Goal: Information Seeking & Learning: Learn about a topic

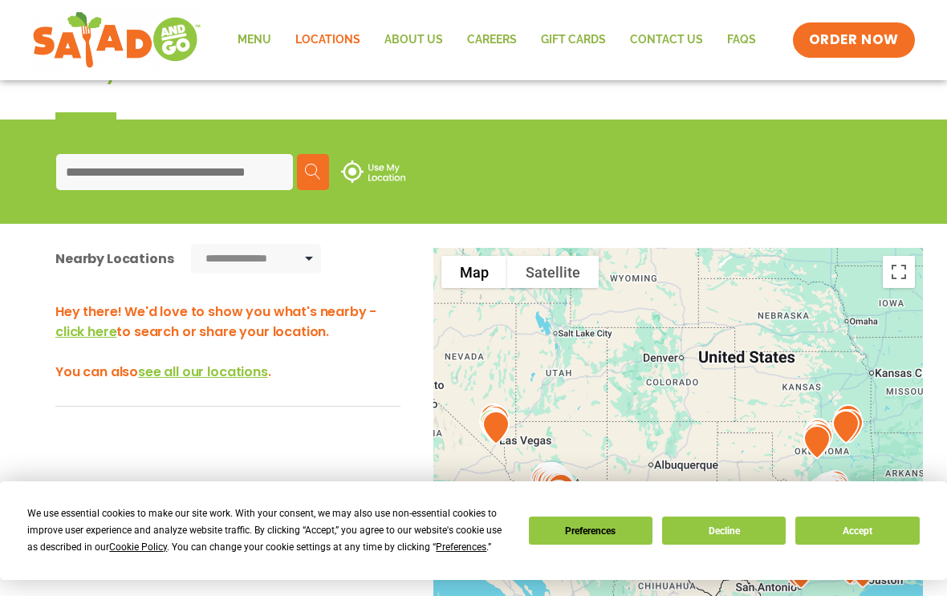
scroll to position [209, 0]
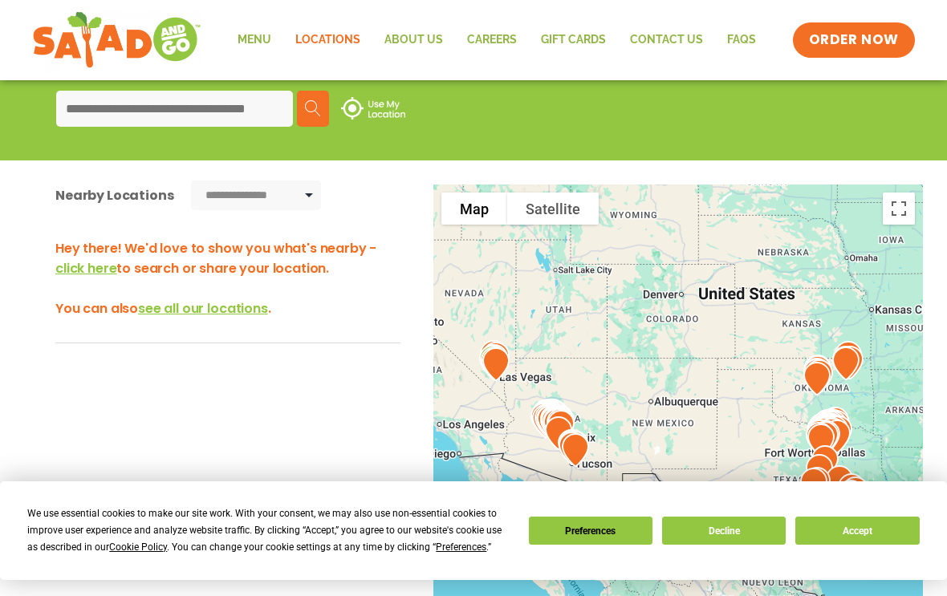
click at [867, 545] on button "Accept" at bounding box center [857, 531] width 124 height 28
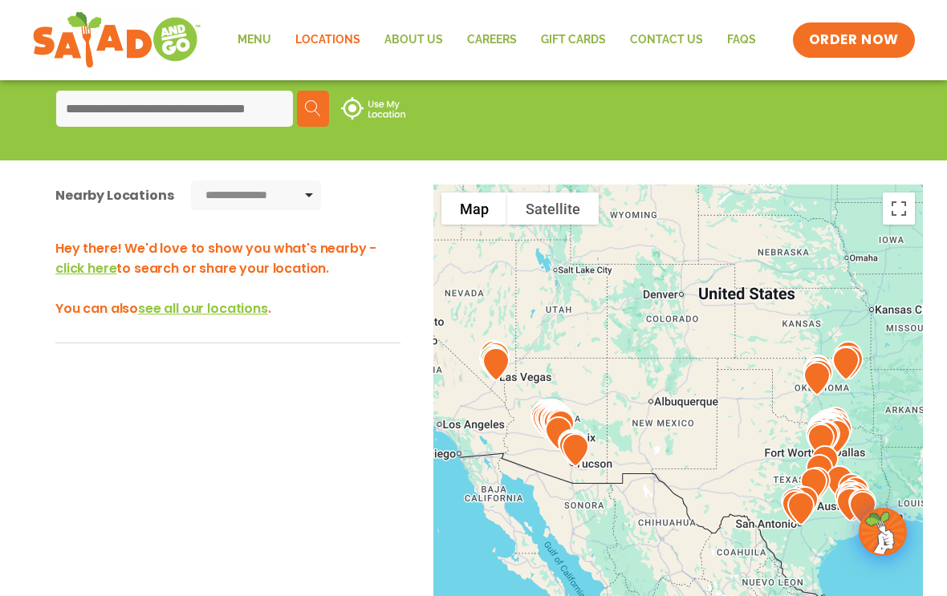
click at [251, 308] on span "see all our locations" at bounding box center [203, 308] width 130 height 18
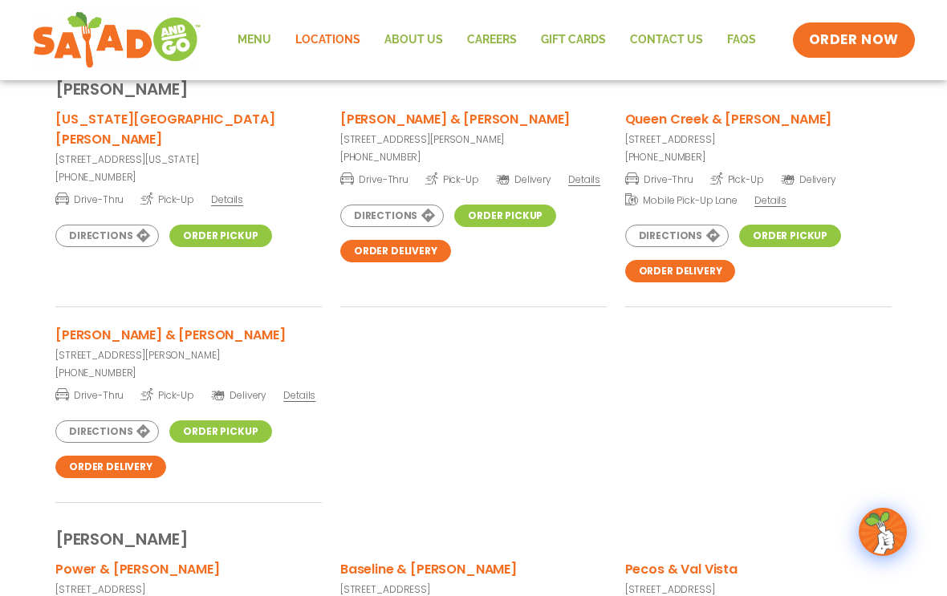
scroll to position [0, 0]
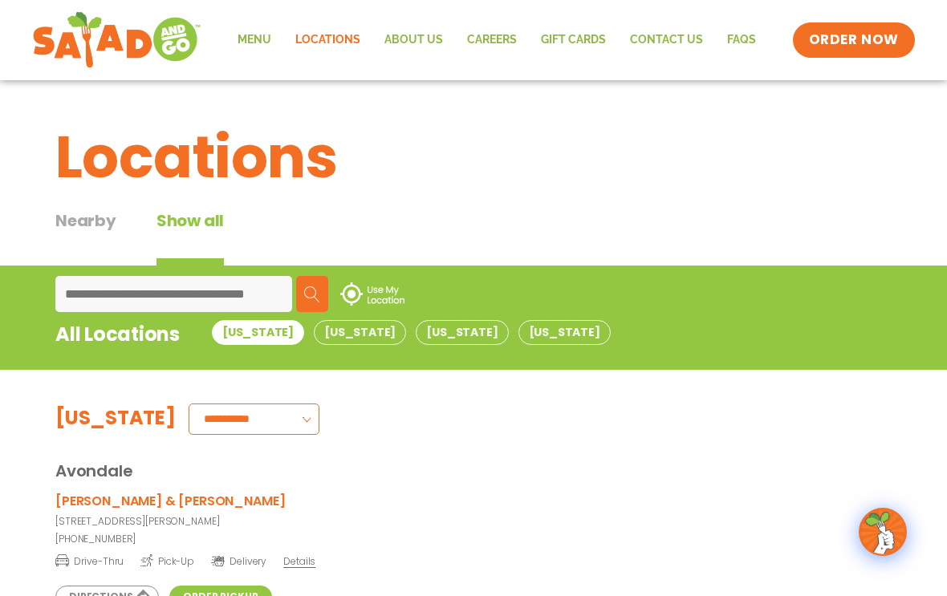
click at [518, 339] on button "Texas" at bounding box center [564, 332] width 92 height 25
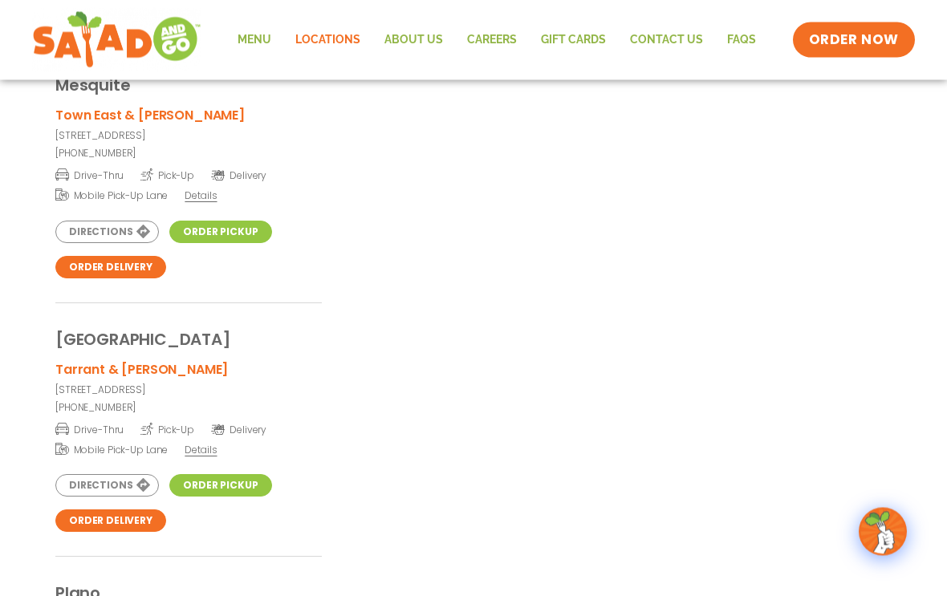
scroll to position [7442, 0]
click at [263, 49] on link "Menu" at bounding box center [254, 40] width 58 height 37
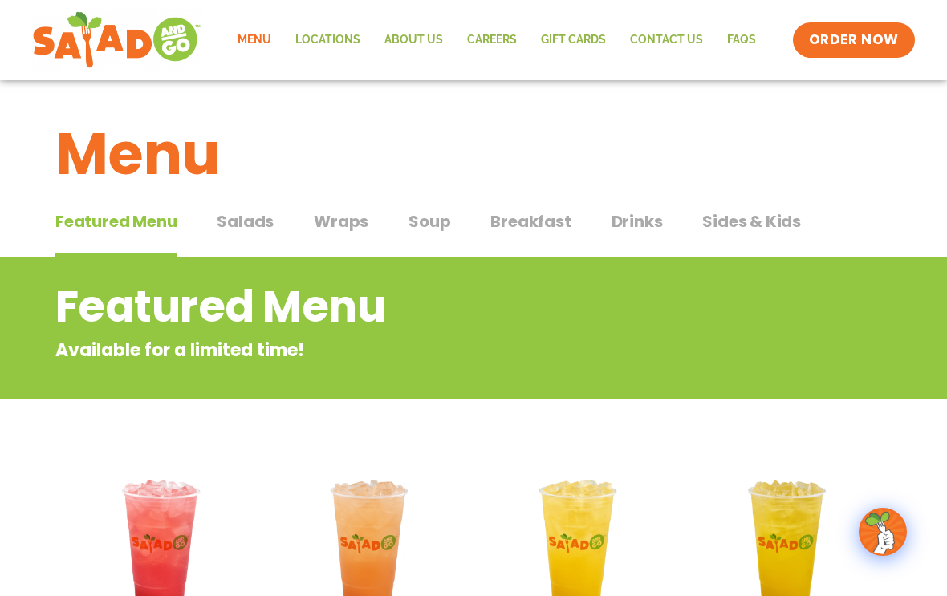
click at [262, 228] on span "Salads" at bounding box center [245, 221] width 57 height 24
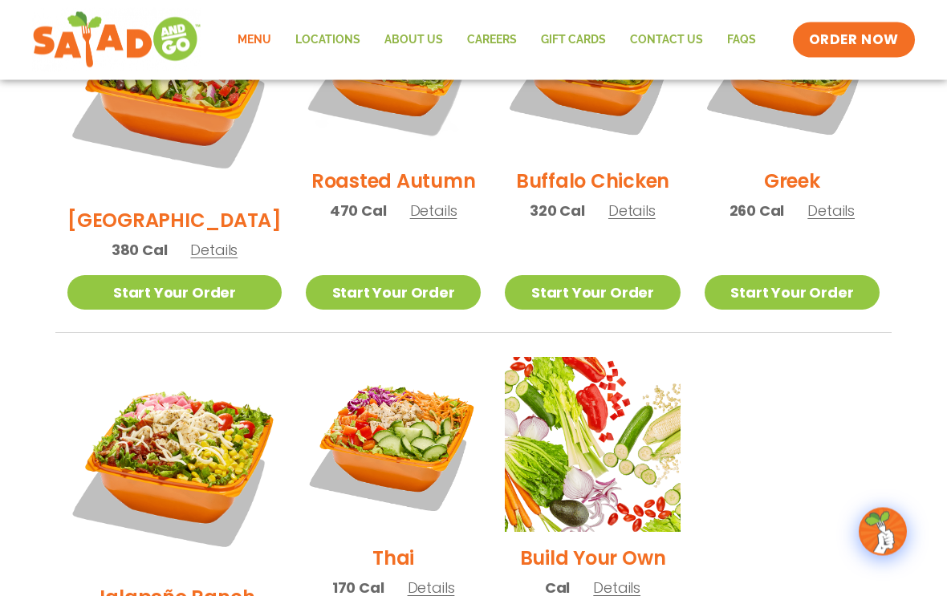
scroll to position [958, 0]
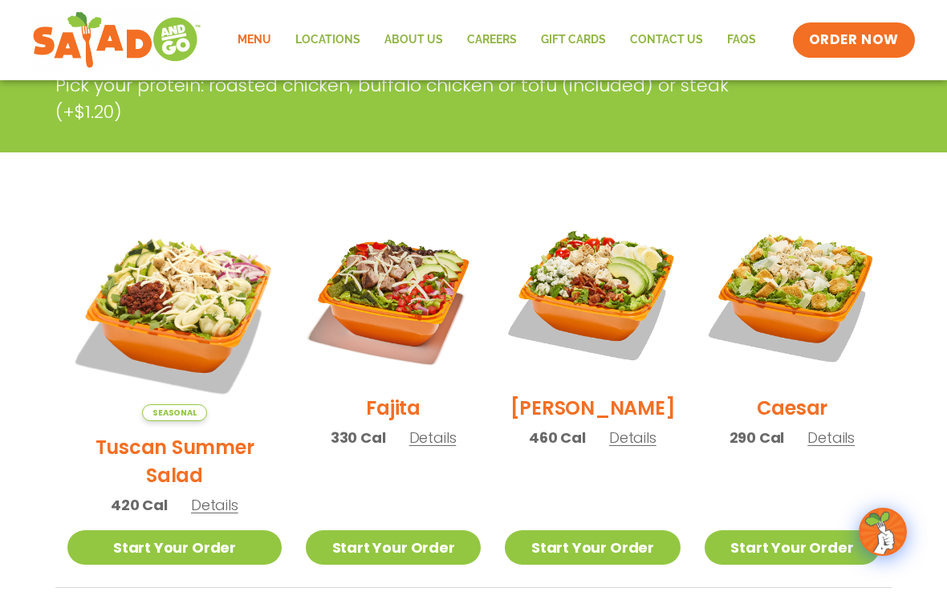
scroll to position [325, 0]
click at [409, 448] on span "Details" at bounding box center [432, 438] width 47 height 20
click at [631, 448] on span "Details" at bounding box center [632, 438] width 47 height 20
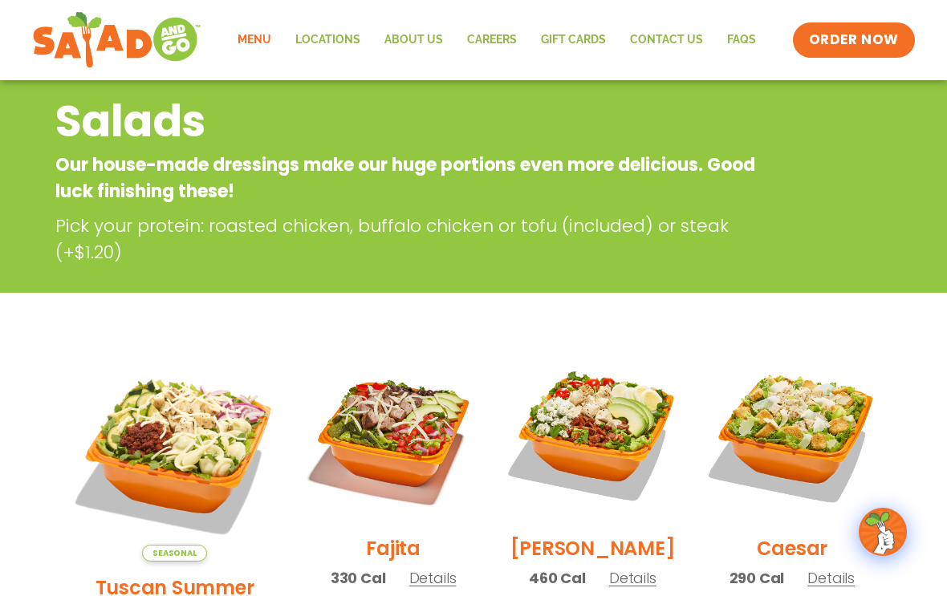
scroll to position [0, 0]
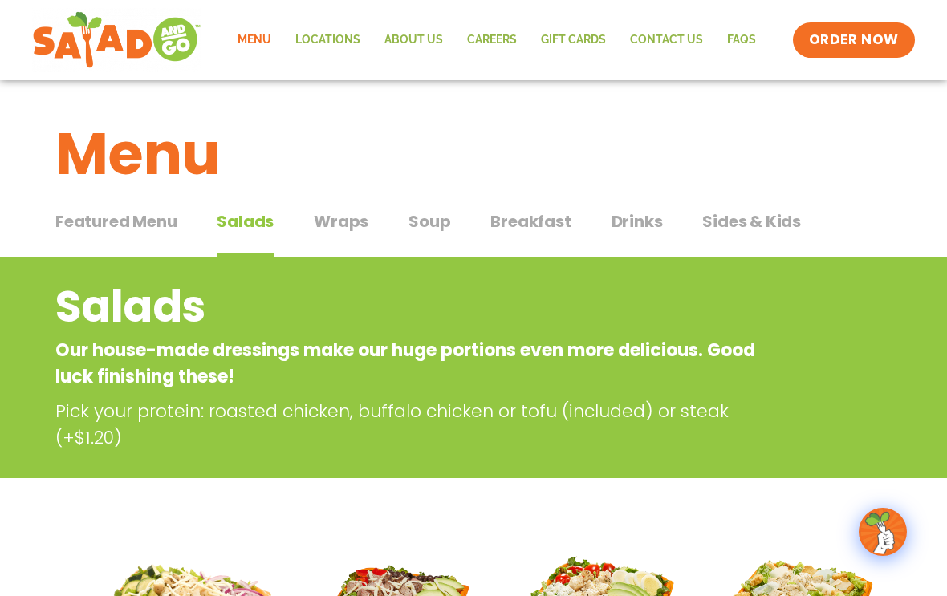
click at [441, 225] on span "Soup" at bounding box center [429, 221] width 42 height 24
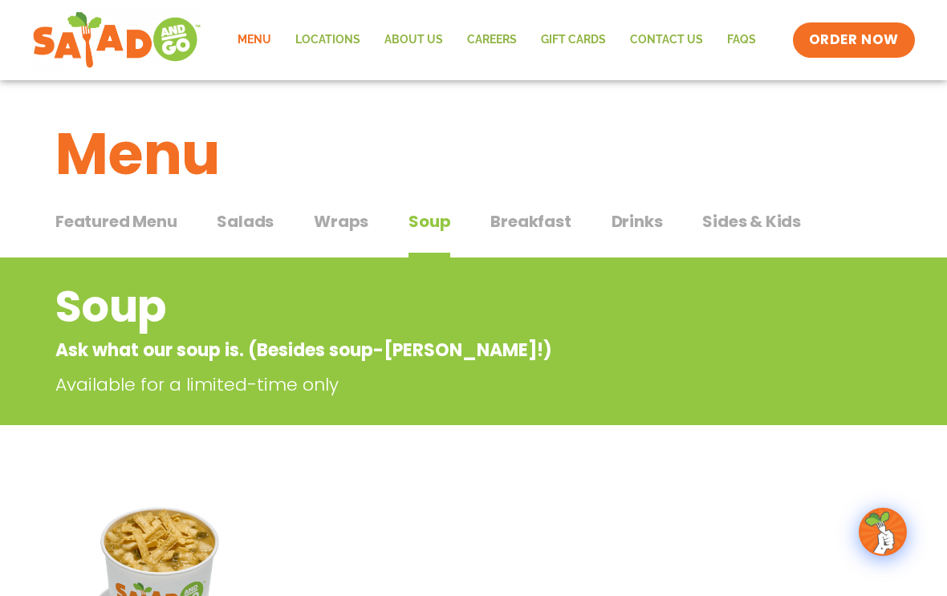
click at [634, 233] on span "Drinks" at bounding box center [636, 221] width 51 height 24
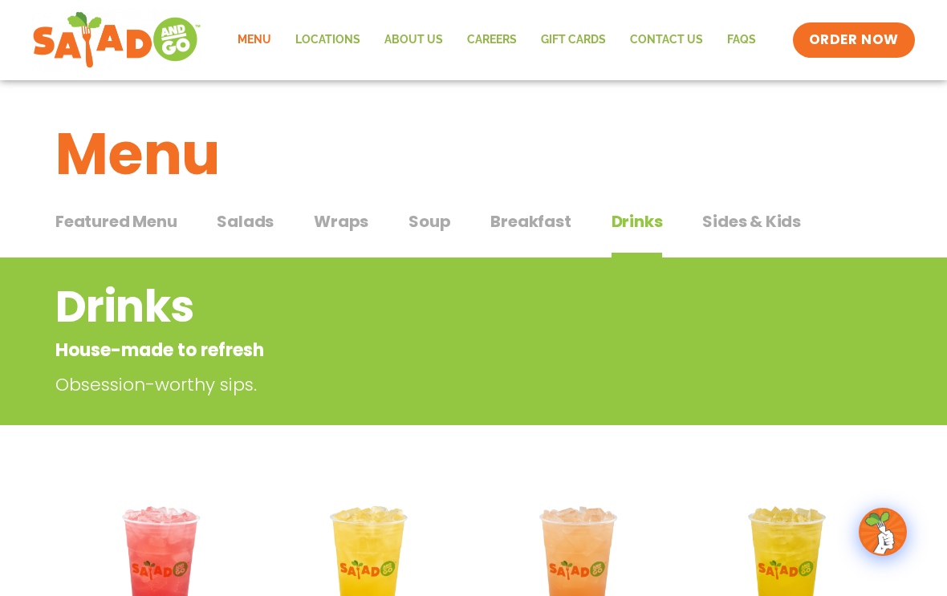
click at [242, 222] on span "Salads" at bounding box center [245, 221] width 57 height 24
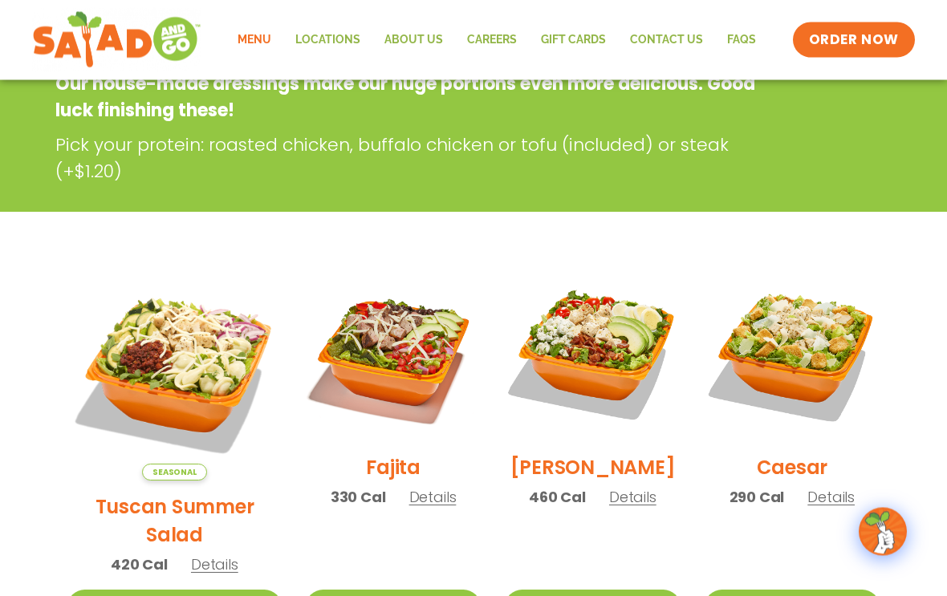
scroll to position [266, 0]
click at [621, 502] on span "Details" at bounding box center [632, 497] width 47 height 20
